Goal: Communication & Community: Answer question/provide support

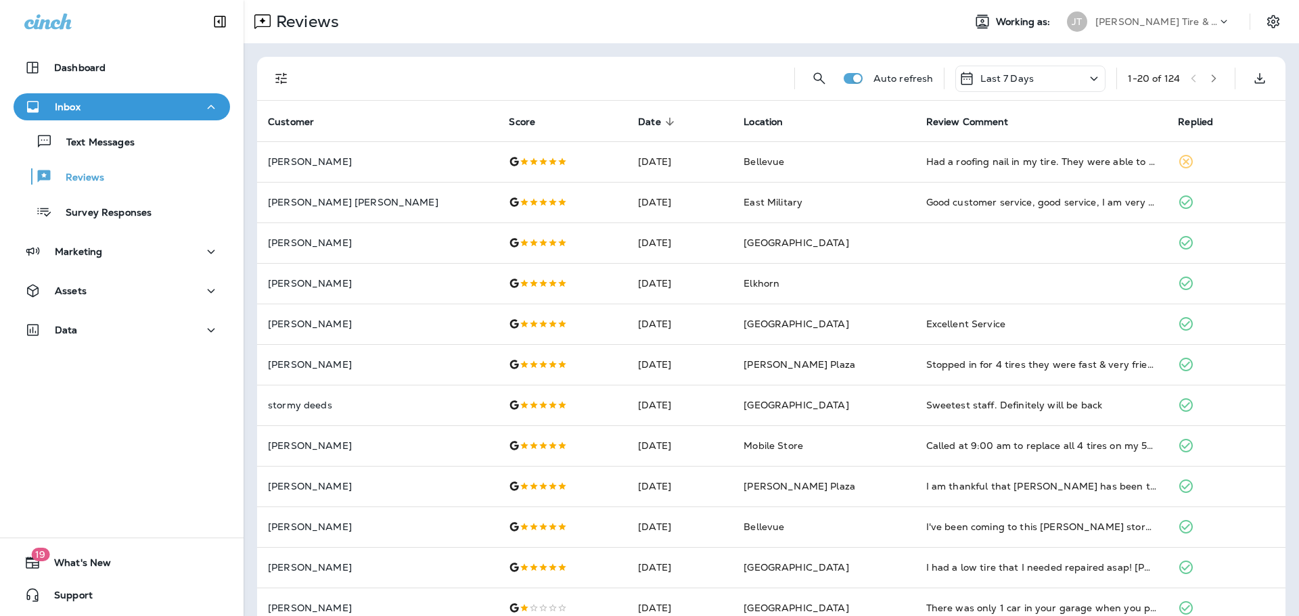
scroll to position [241, 0]
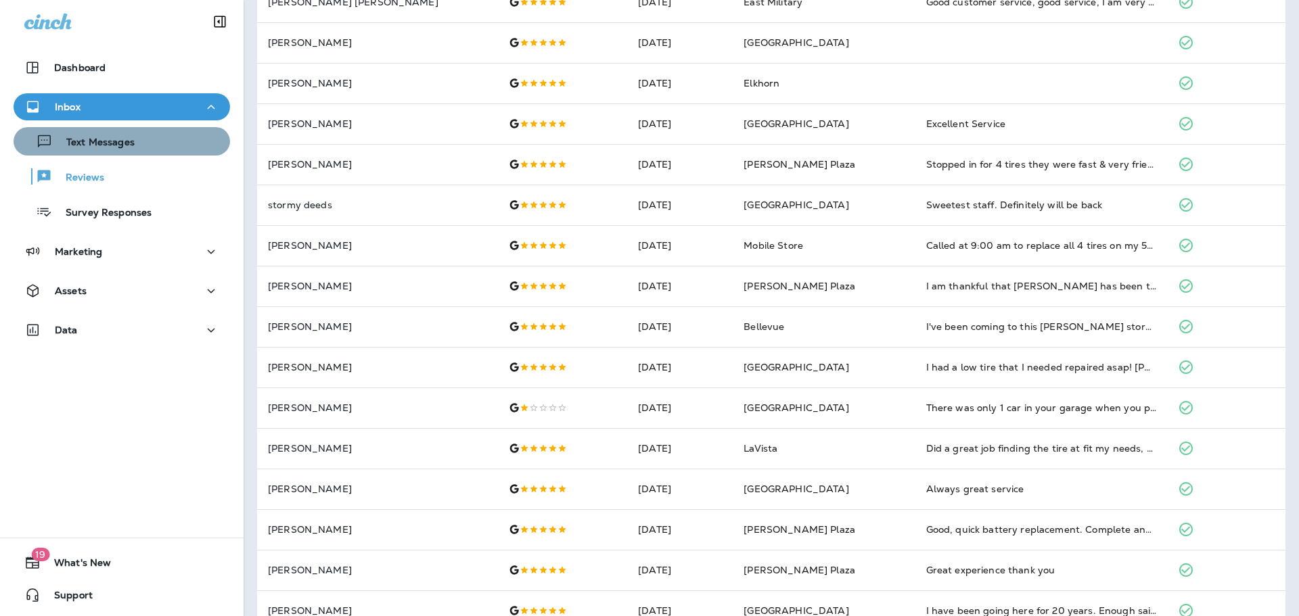
click at [160, 148] on div "Text Messages" at bounding box center [122, 141] width 206 height 20
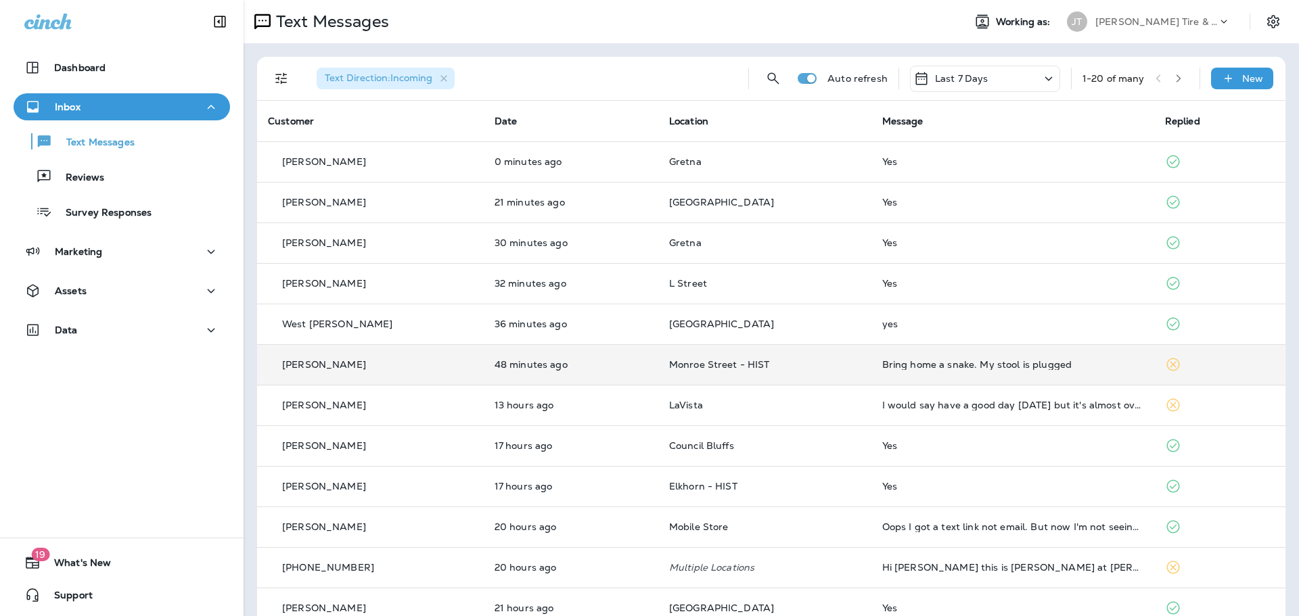
click at [904, 366] on div "Bring home a snake. My stool is plugged" at bounding box center [1012, 364] width 261 height 11
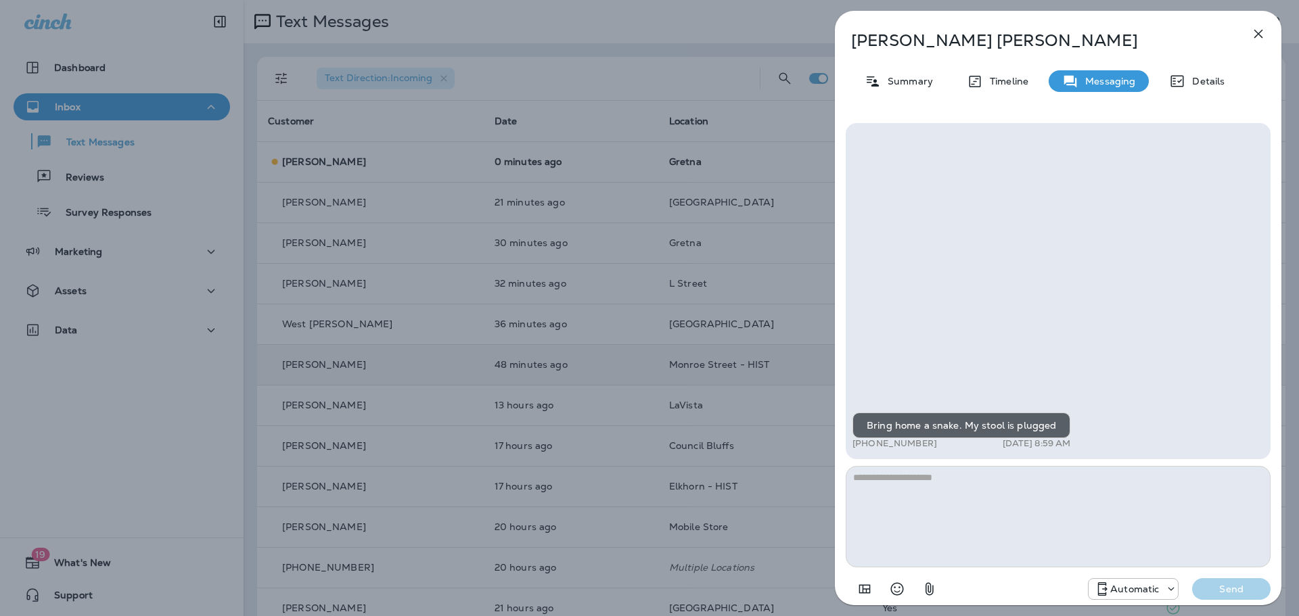
click at [1260, 45] on button "button" at bounding box center [1258, 33] width 27 height 27
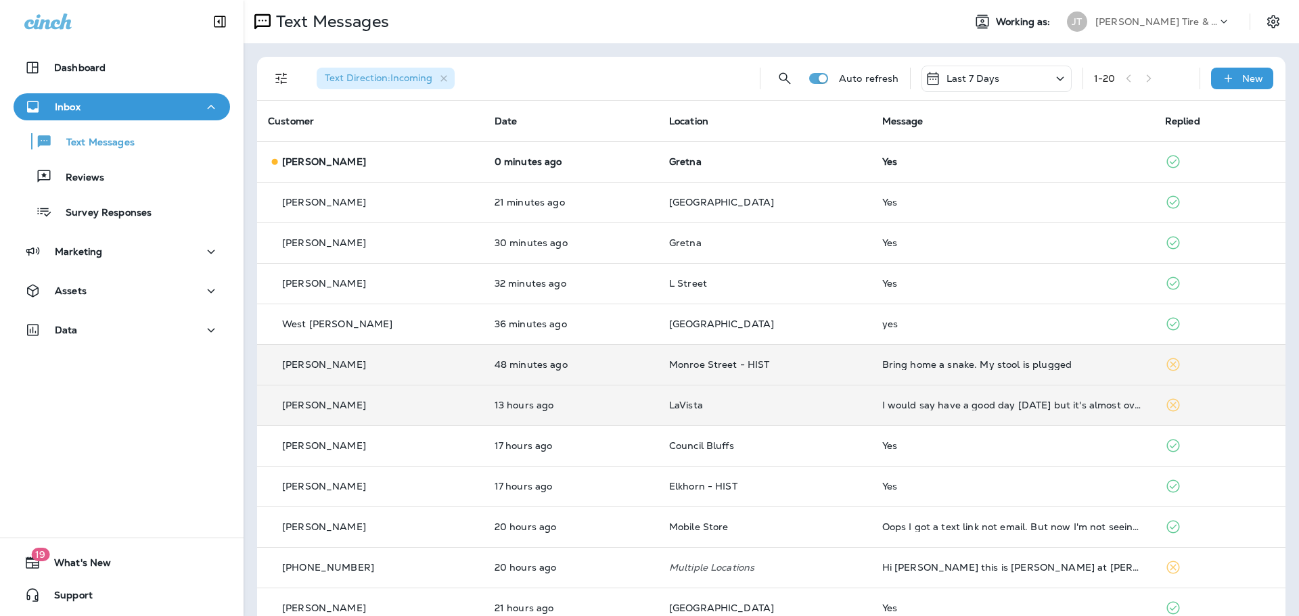
click at [949, 413] on td "I would say have a good day [DATE] but it's almost over ❤️" at bounding box center [1012, 405] width 283 height 41
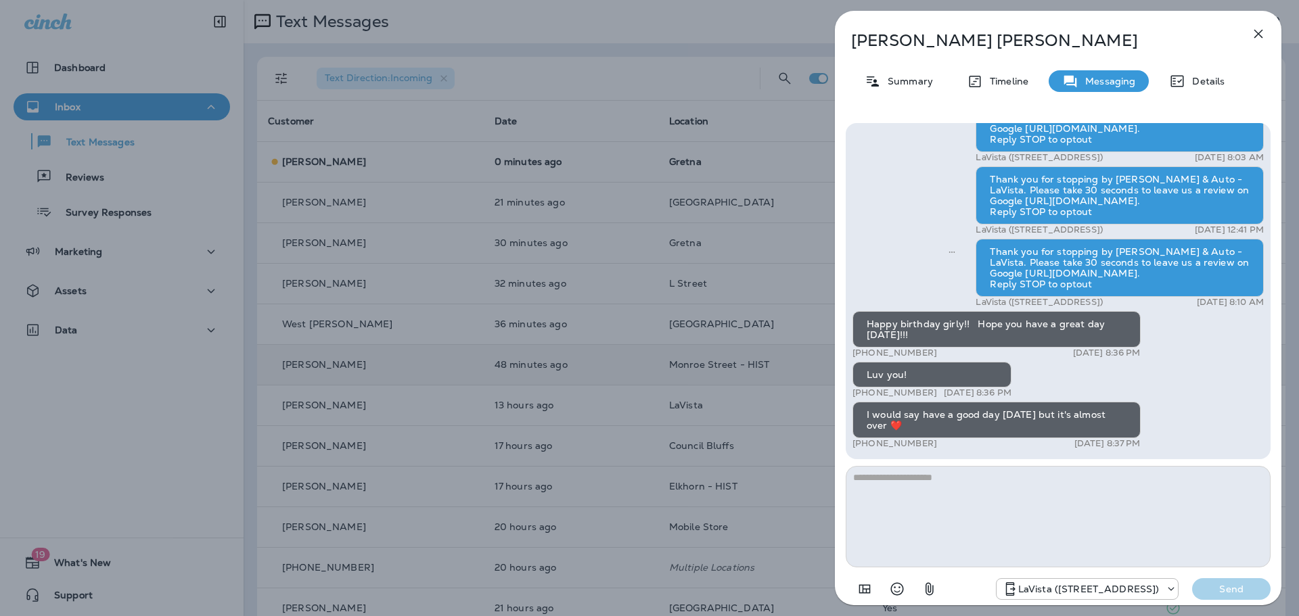
click at [1255, 37] on icon "button" at bounding box center [1258, 34] width 9 height 9
